Goal: Information Seeking & Learning: Learn about a topic

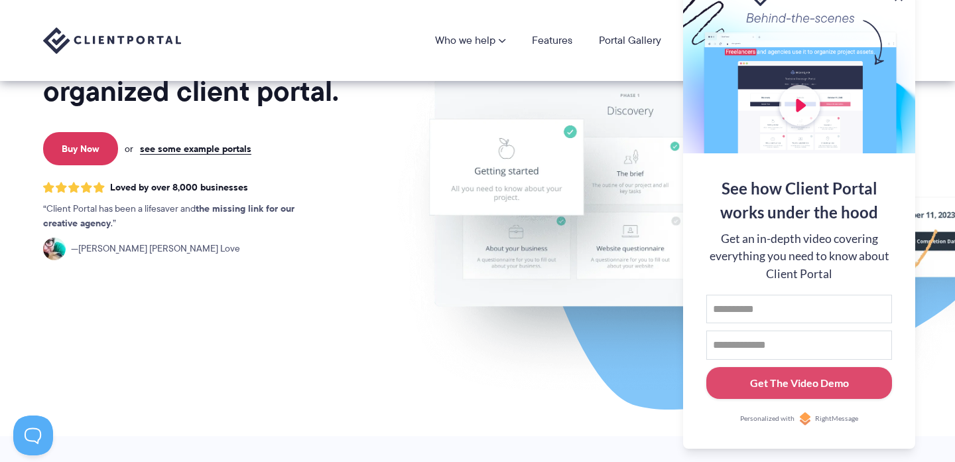
scroll to position [196, 0]
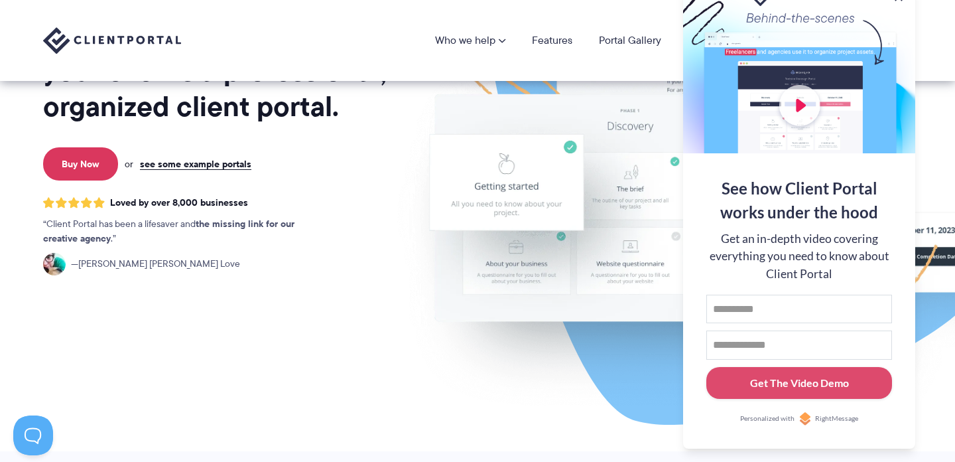
click at [598, 331] on img at bounding box center [745, 133] width 744 height 636
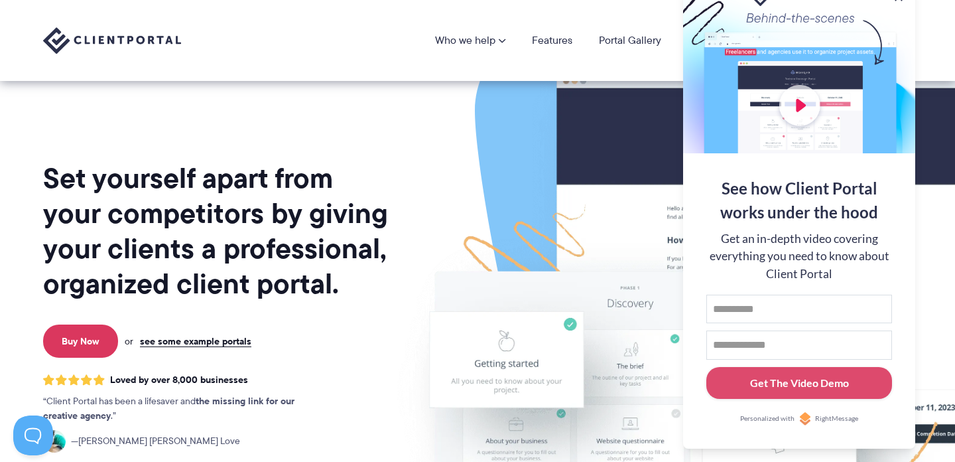
scroll to position [0, 0]
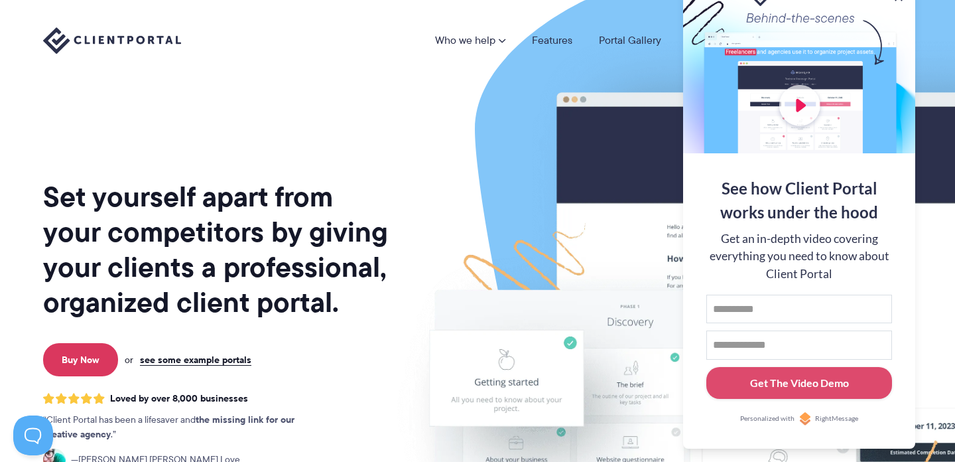
click at [894, 449] on img at bounding box center [745, 329] width 744 height 636
click at [886, 442] on div "See how Client Portal works under the hood Get an in-depth video covering every…" at bounding box center [799, 300] width 232 height 295
click at [927, 446] on img at bounding box center [745, 329] width 744 height 636
click at [941, 18] on button at bounding box center [939, 17] width 16 height 16
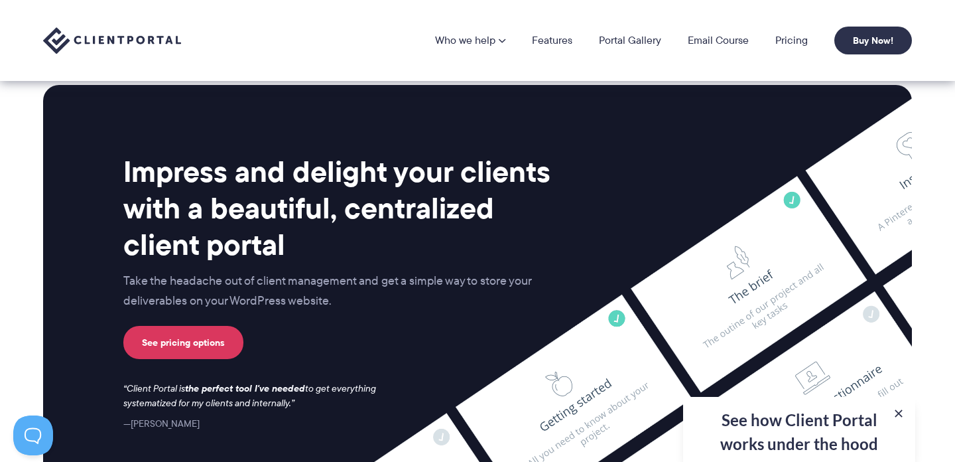
scroll to position [5202, 0]
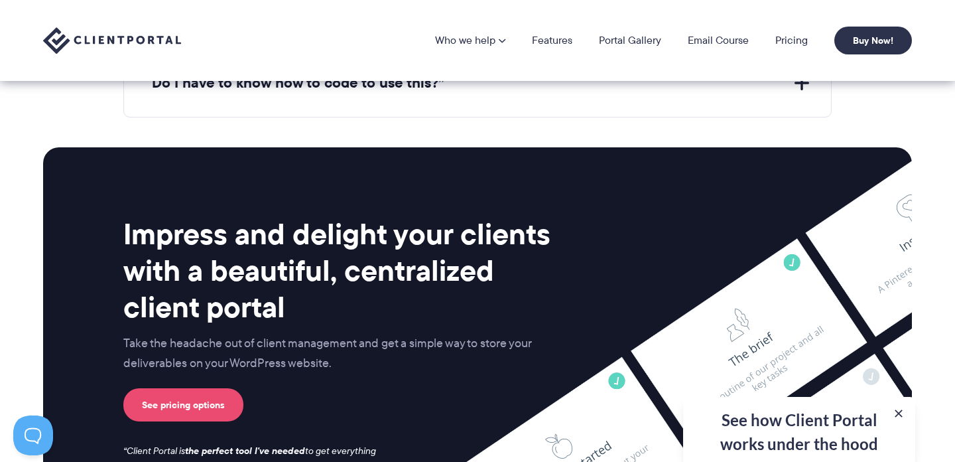
click at [196, 395] on link "See pricing options" at bounding box center [183, 404] width 120 height 33
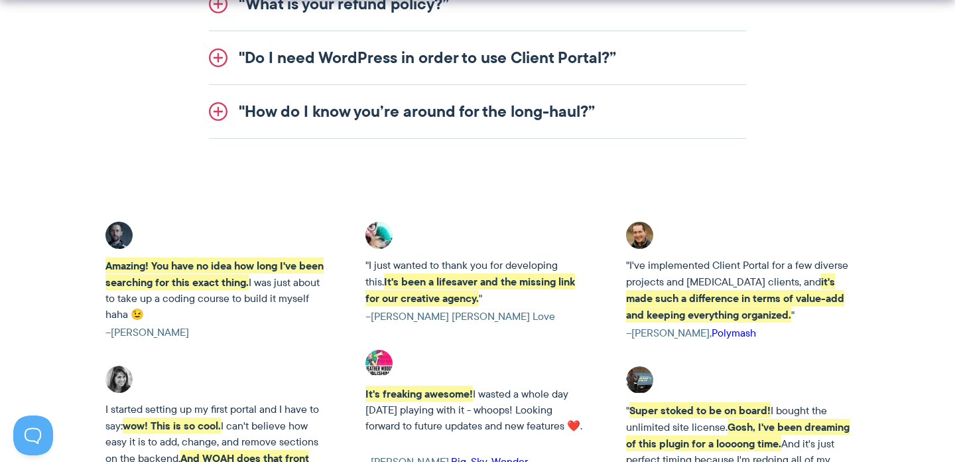
scroll to position [2014, 0]
click at [535, 61] on link ""Do I need WordPress in order to use Client Portal?”" at bounding box center [477, 57] width 537 height 53
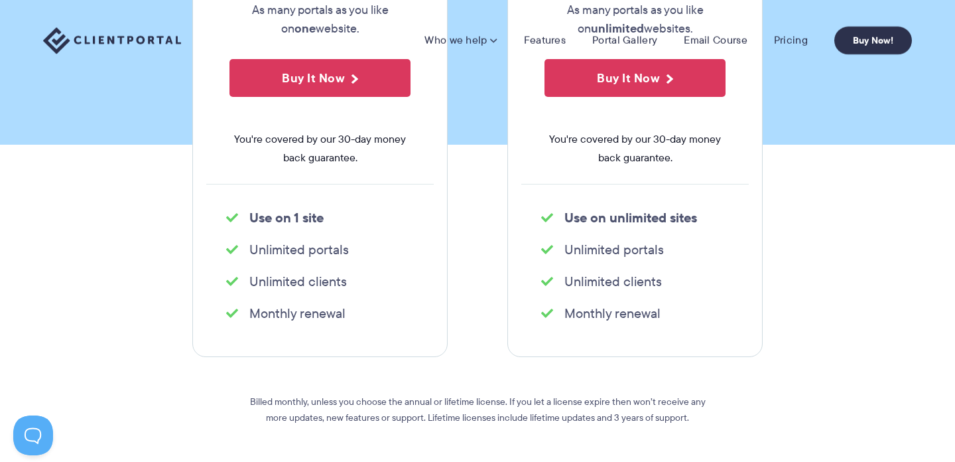
scroll to position [0, 0]
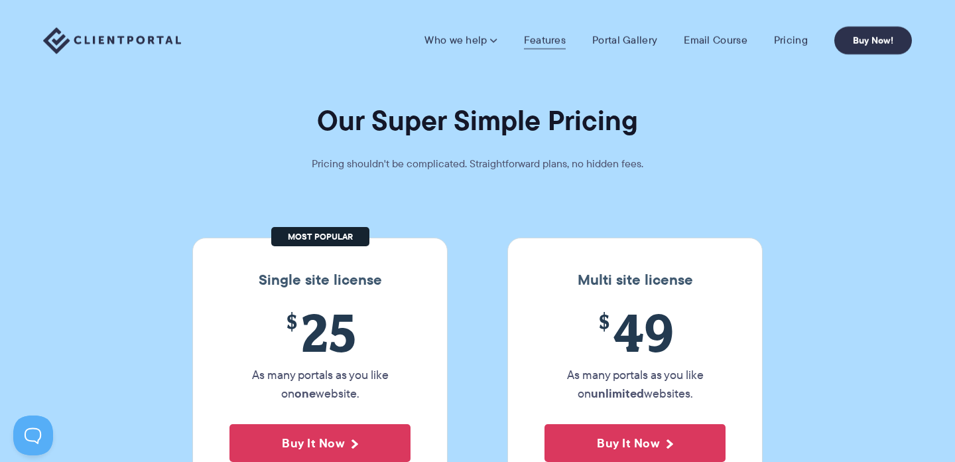
click at [553, 34] on link "Features" at bounding box center [545, 40] width 42 height 13
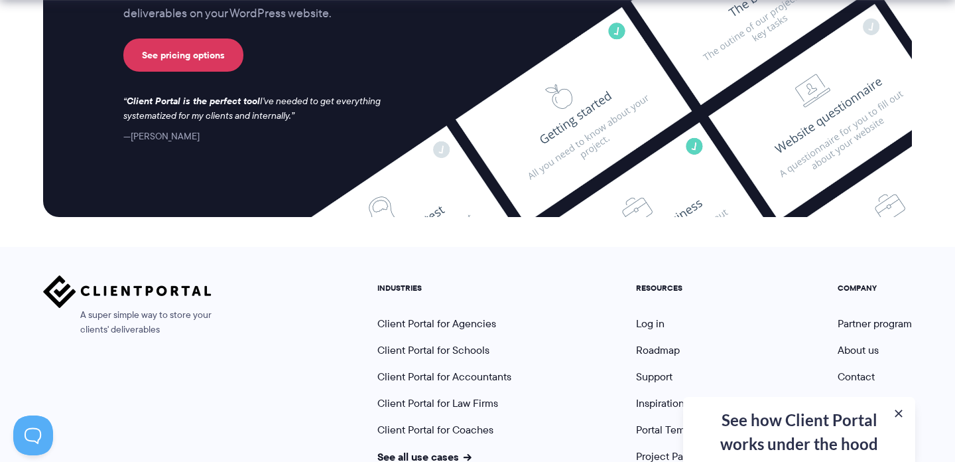
scroll to position [3635, 0]
